Goal: Transaction & Acquisition: Purchase product/service

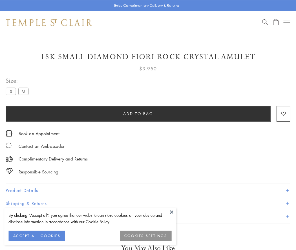
scroll to position [15, 0]
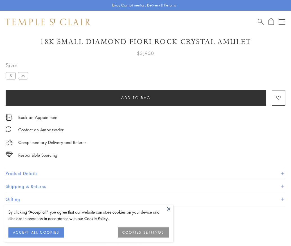
click at [136, 97] on span "Add to bag" at bounding box center [136, 98] width 30 height 6
